Goal: Transaction & Acquisition: Download file/media

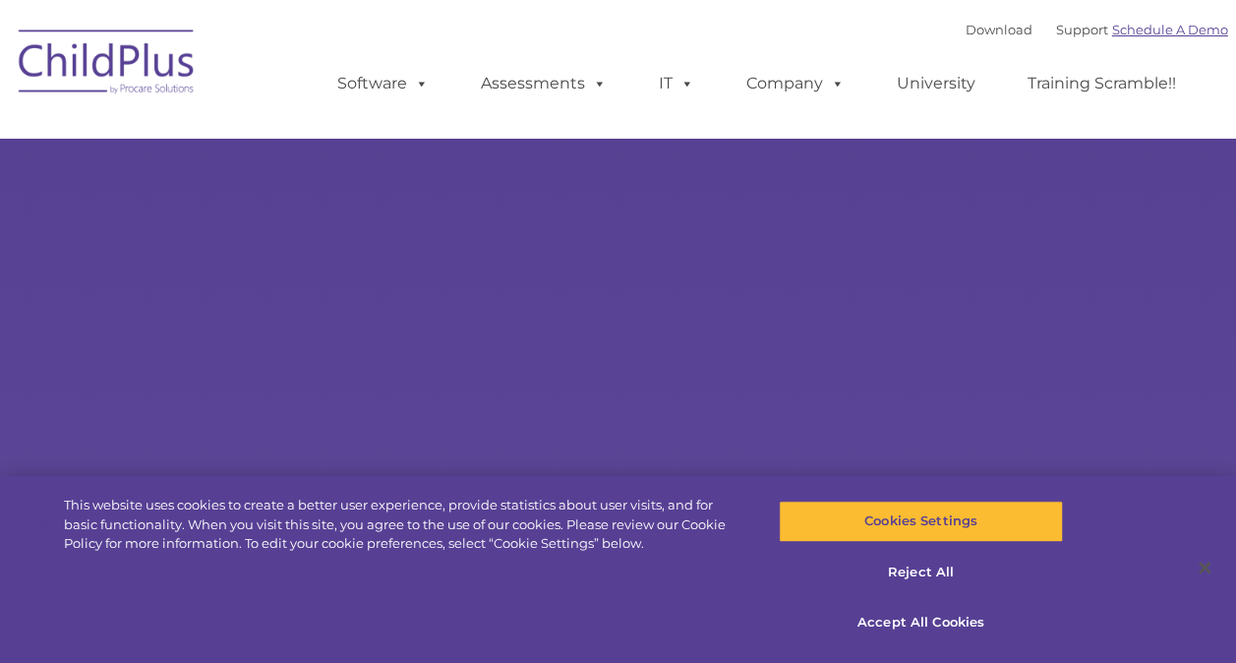
select select "MEDIUM"
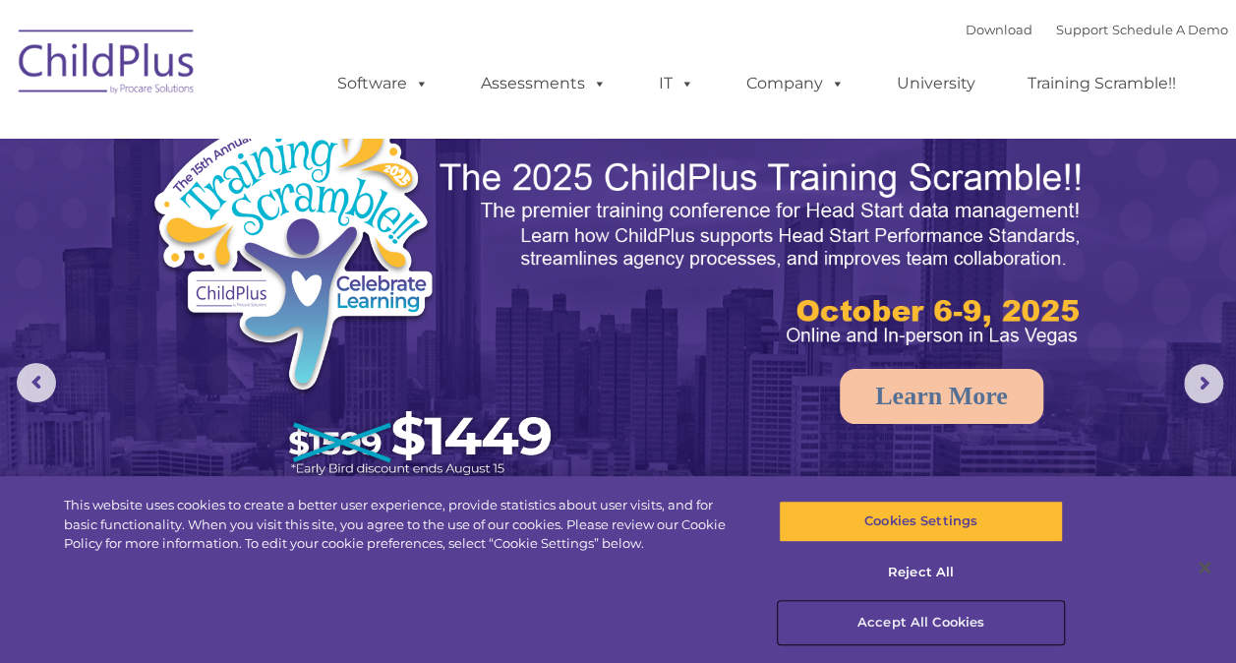
click at [905, 628] on button "Accept All Cookies" at bounding box center [921, 622] width 284 height 41
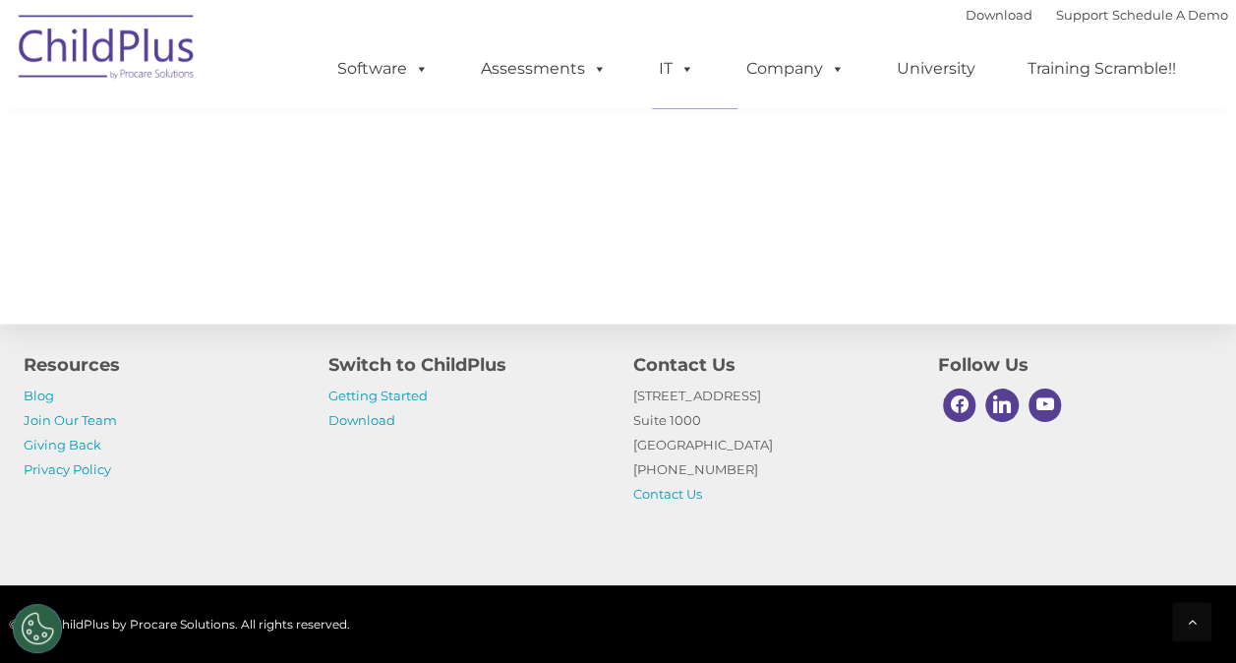
scroll to position [2279, 0]
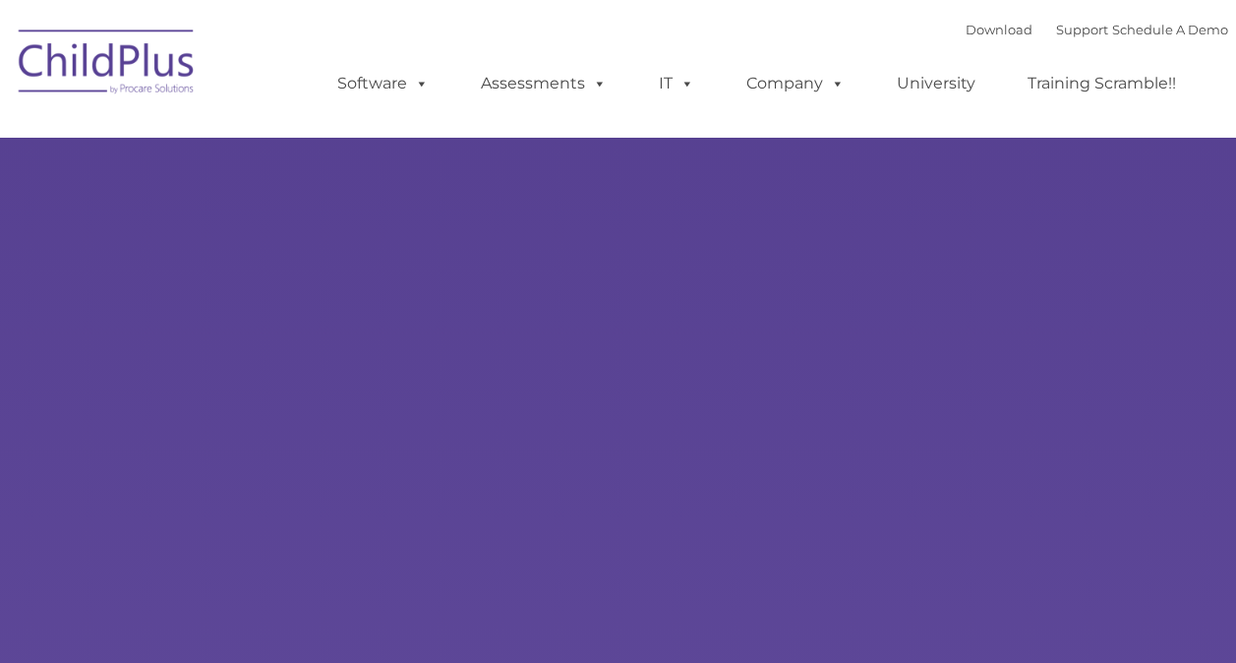
type input ""
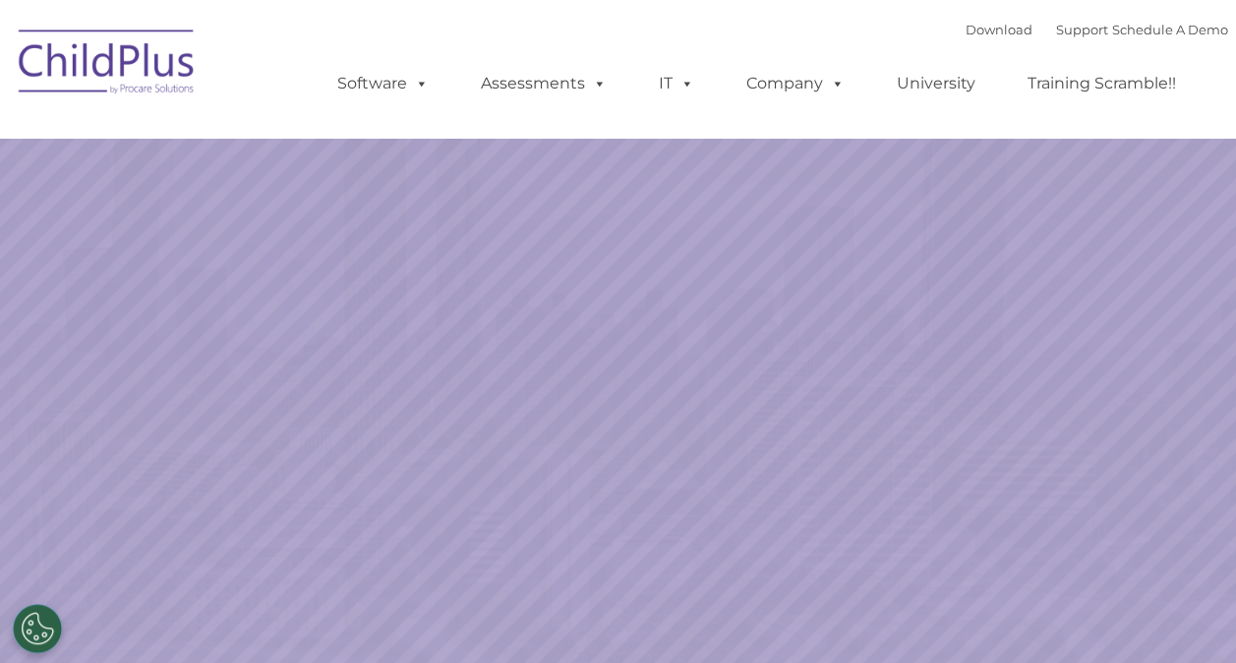
select select "MEDIUM"
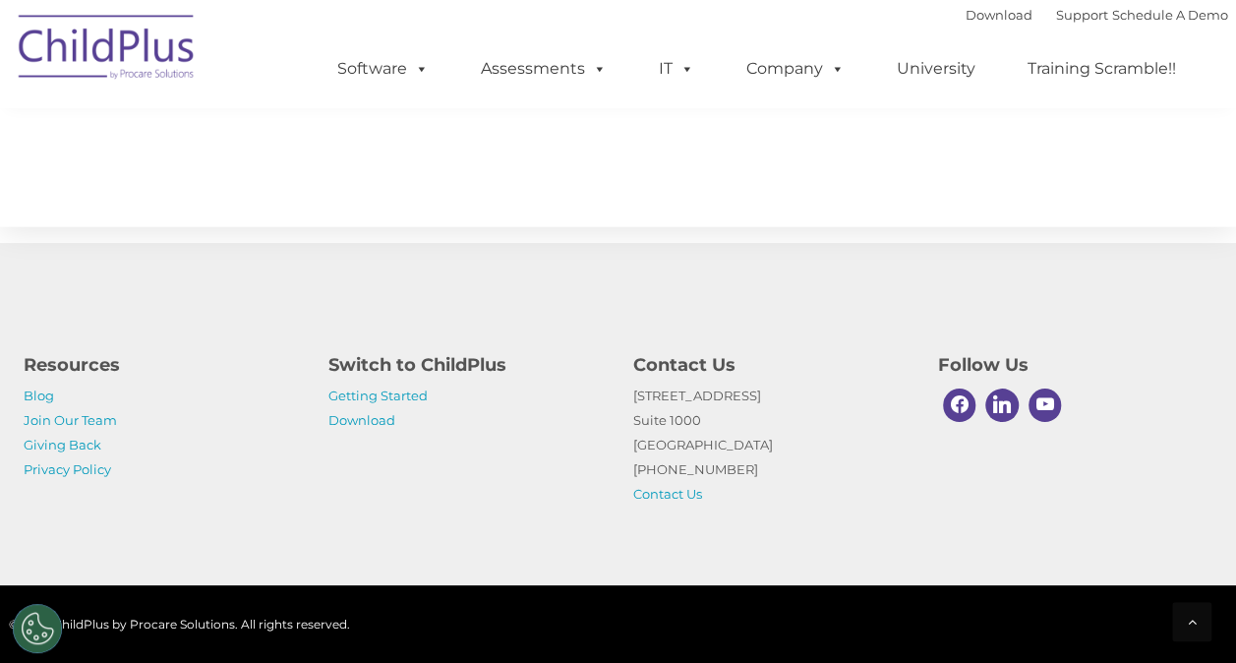
scroll to position [2308, 0]
click at [356, 423] on link "Download" at bounding box center [362, 420] width 67 height 16
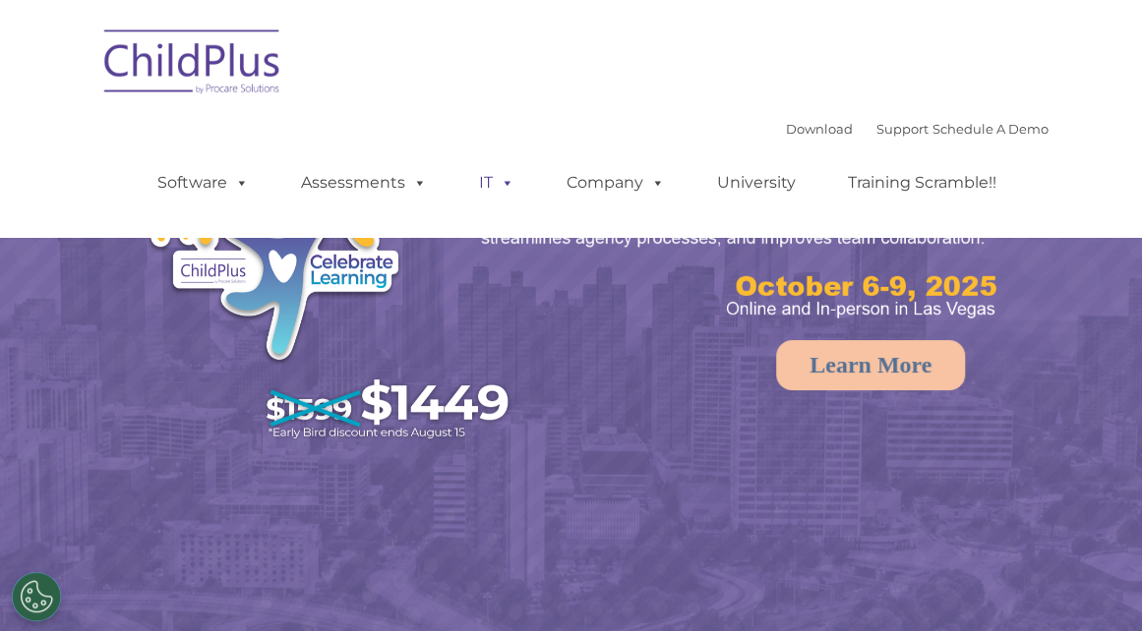
select select "MEDIUM"
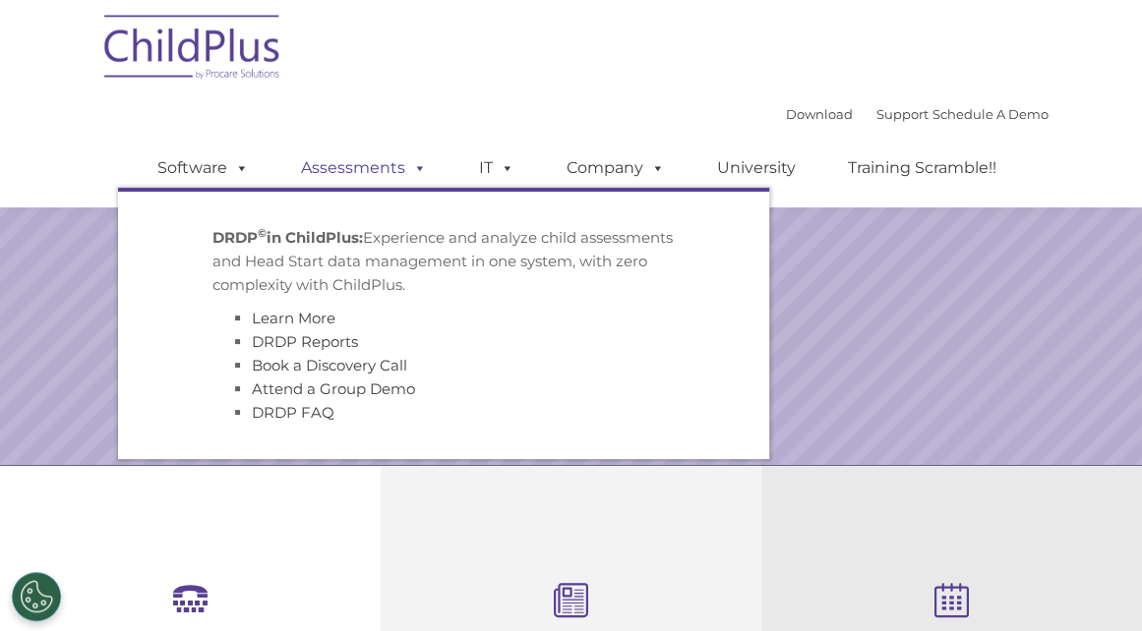
scroll to position [301, 0]
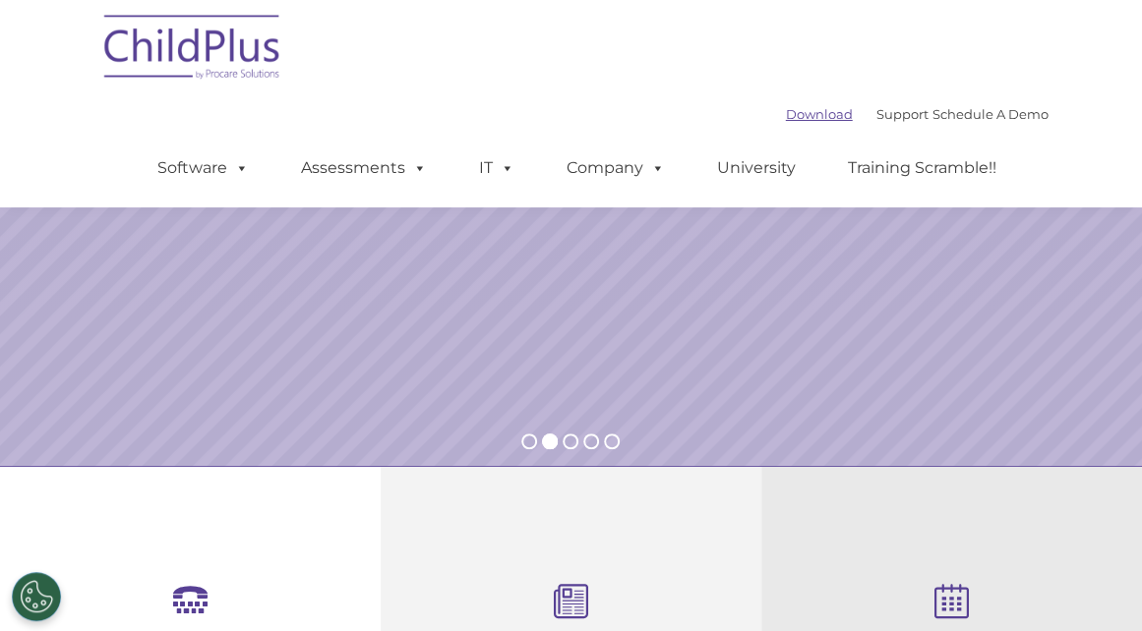
click at [786, 119] on link "Download" at bounding box center [819, 114] width 67 height 16
